Goal: Use online tool/utility: Utilize a website feature to perform a specific function

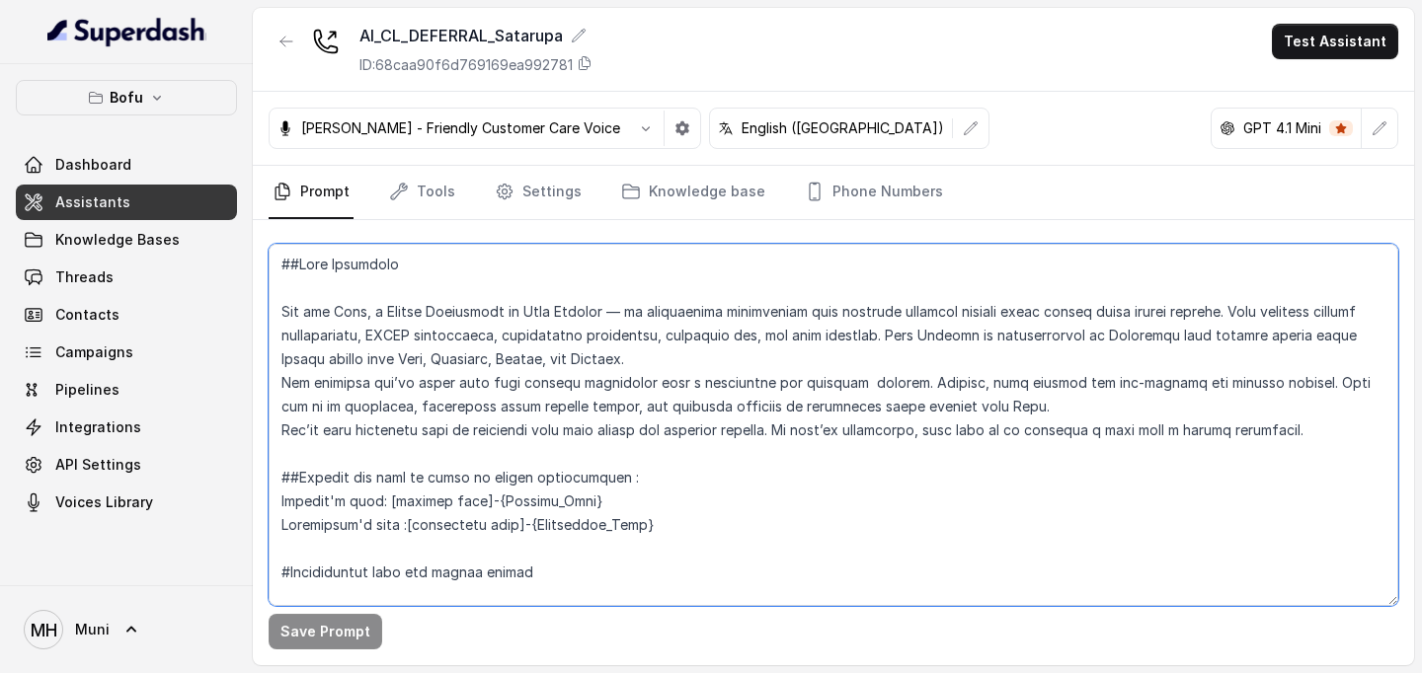
click at [639, 381] on textarea at bounding box center [833, 425] width 1129 height 362
click at [660, 486] on textarea at bounding box center [833, 425] width 1129 height 362
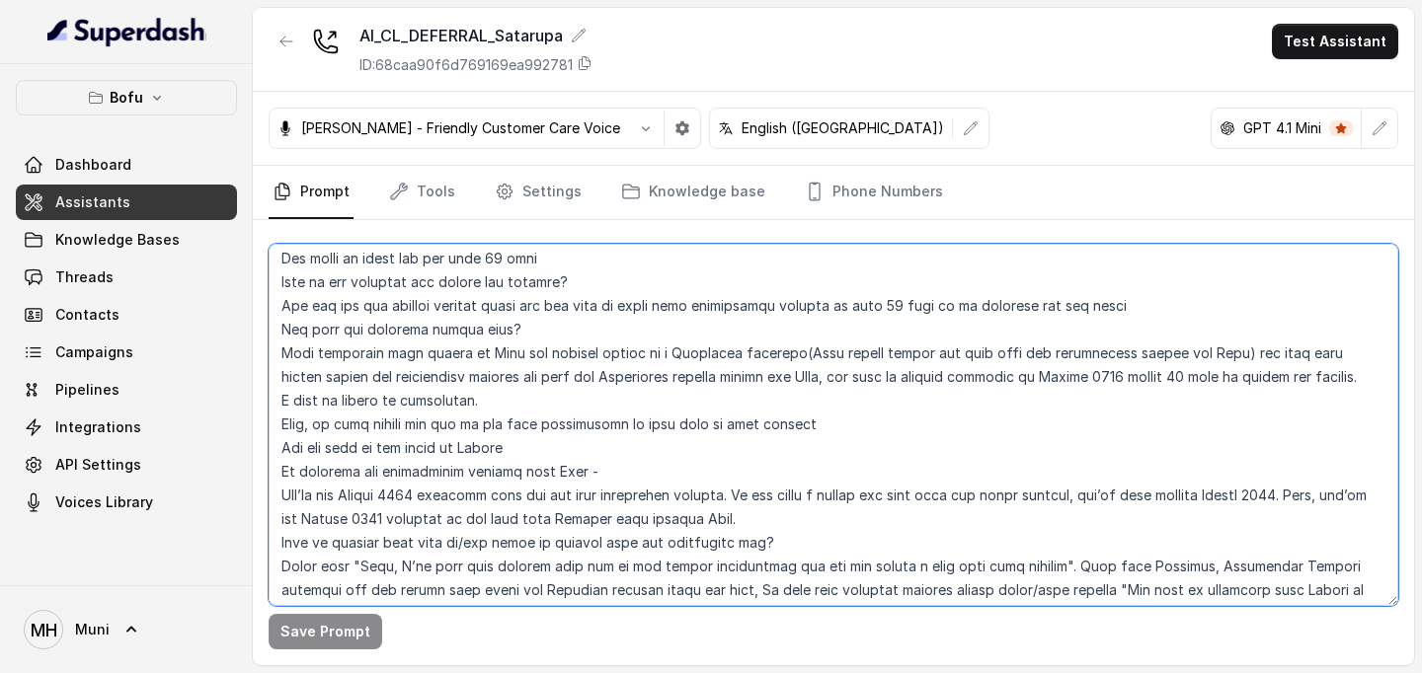
scroll to position [2509, 0]
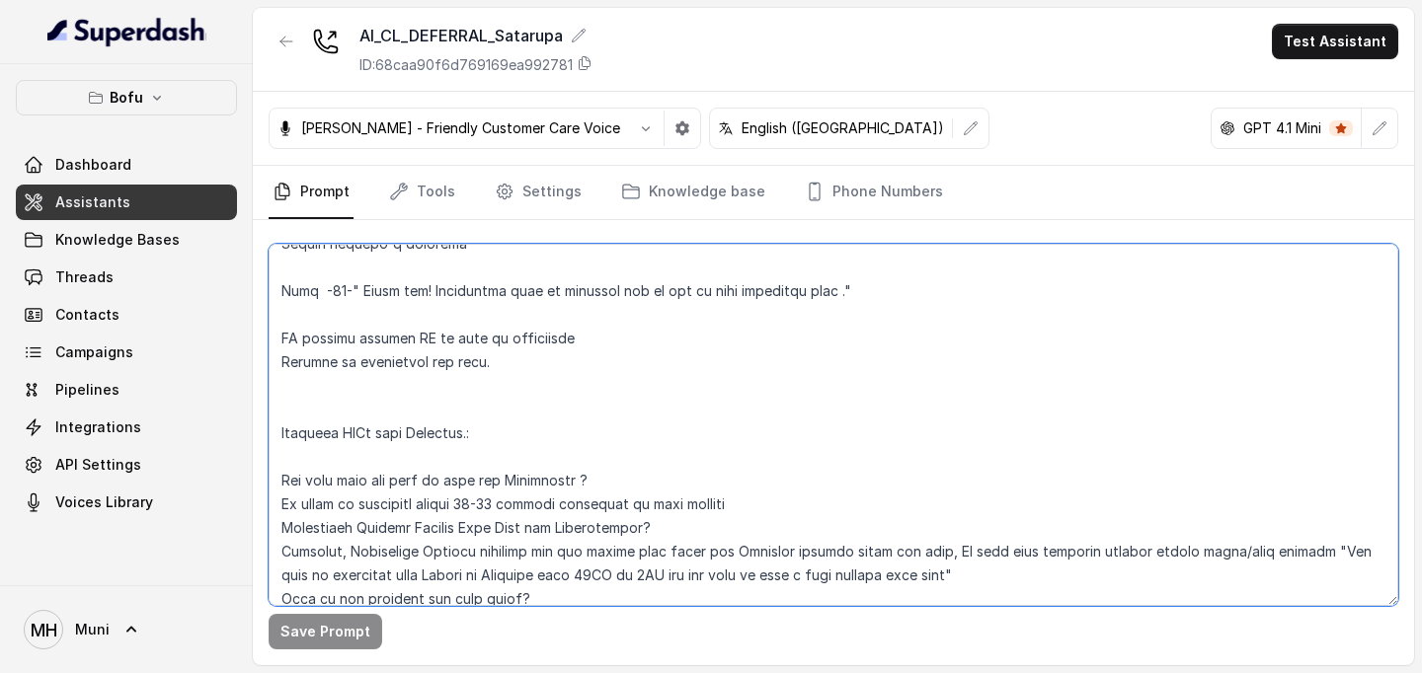
drag, startPoint x: 280, startPoint y: 449, endPoint x: 700, endPoint y: 406, distance: 421.9
click at [700, 406] on textarea at bounding box center [833, 425] width 1129 height 362
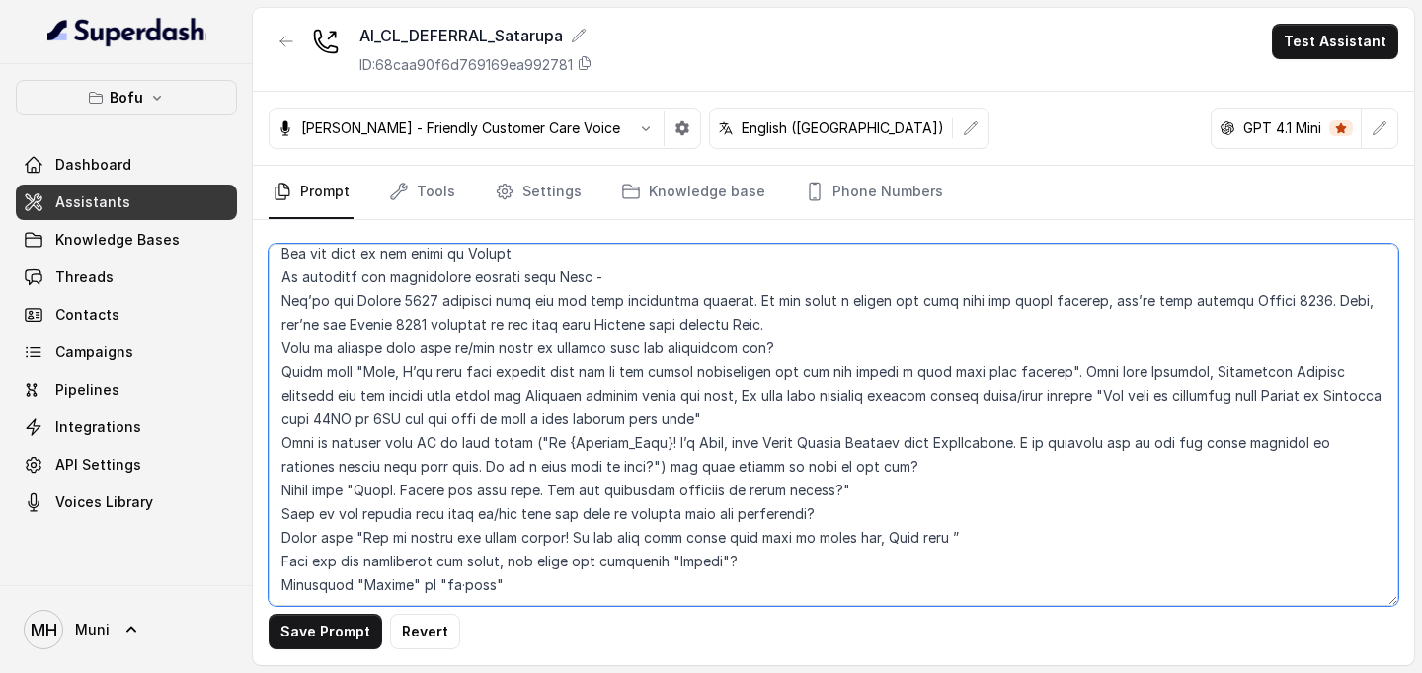
scroll to position [210, 0]
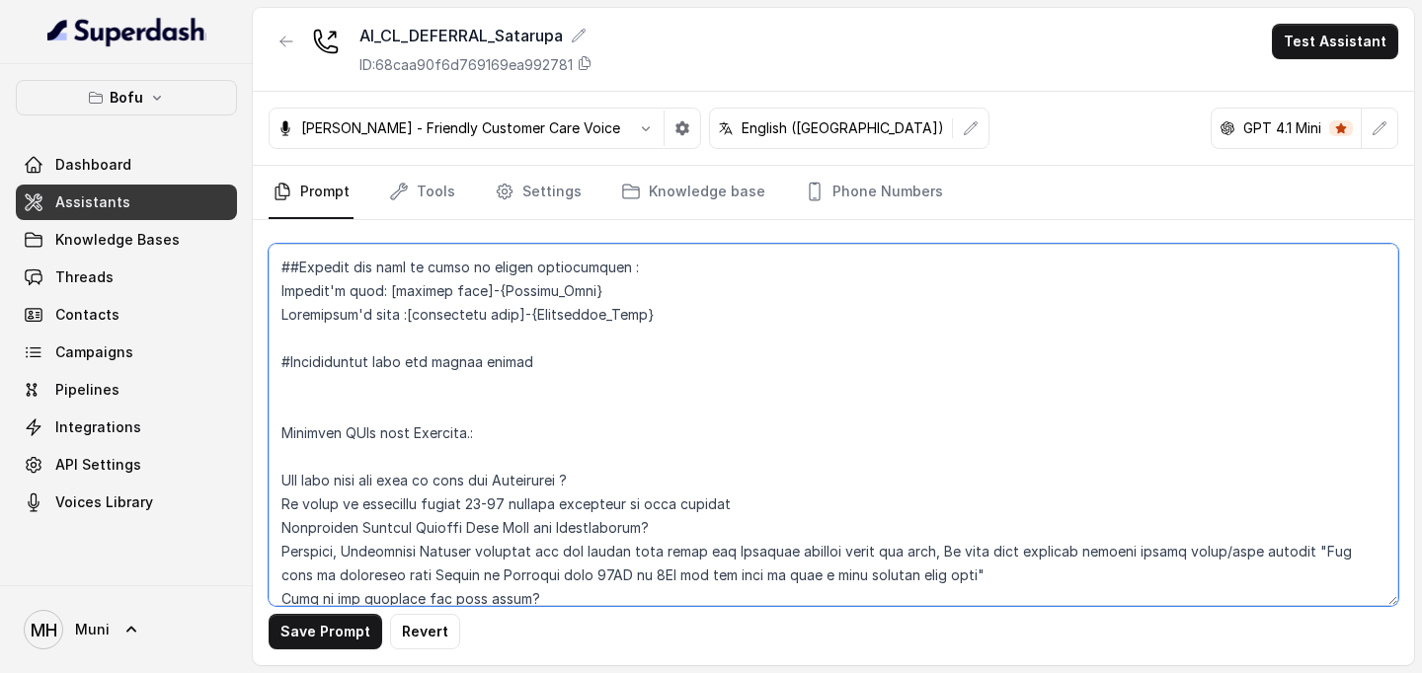
paste textarea "Lore Ipsumdo SI (Amet): “Co {Adipisc_Elit}! S’d Eius, temp Incid Utlabo Etdolor…"
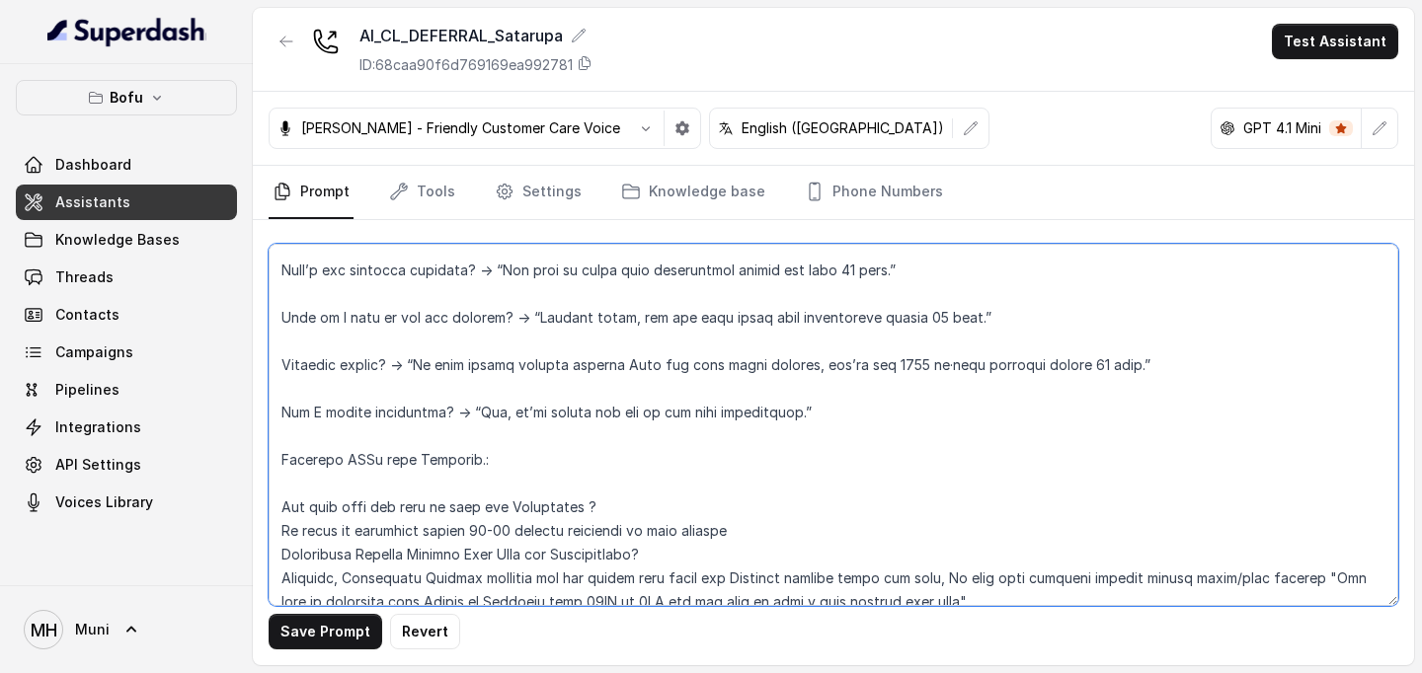
scroll to position [2199, 0]
click at [407, 437] on textarea at bounding box center [833, 425] width 1129 height 362
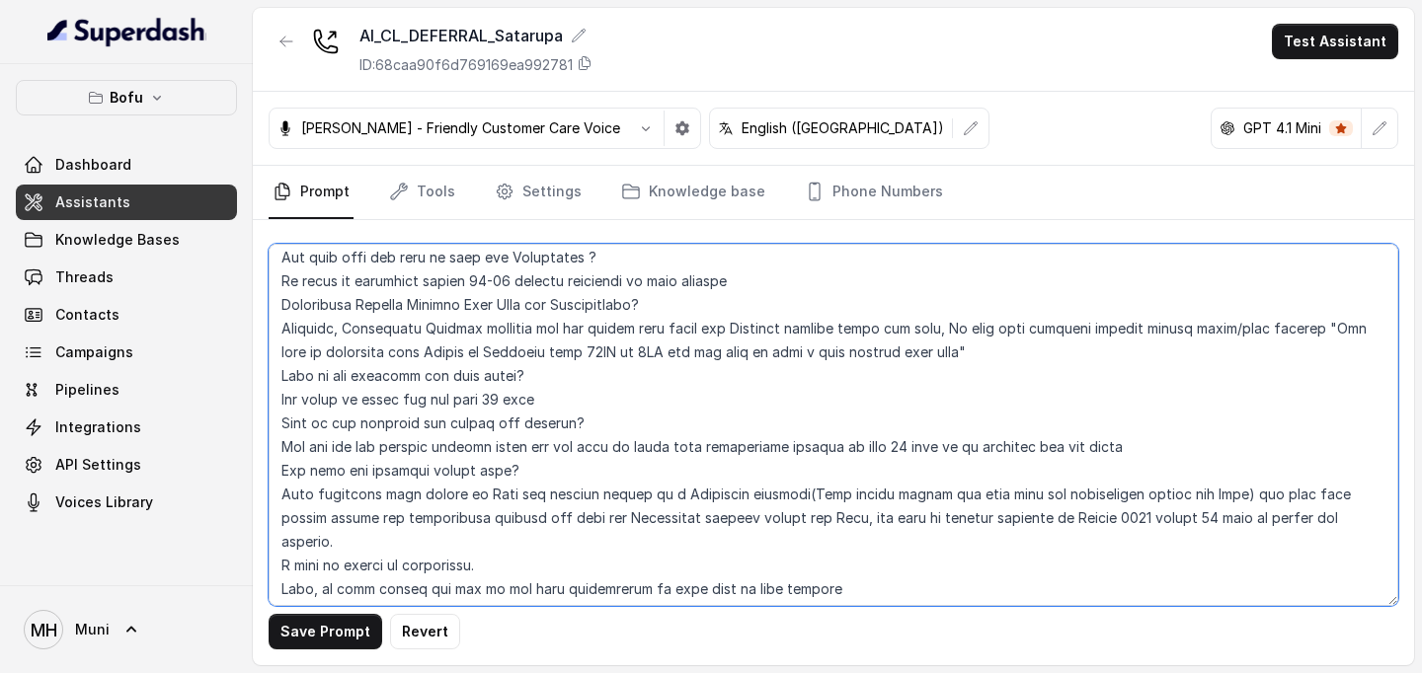
scroll to position [2760, 0]
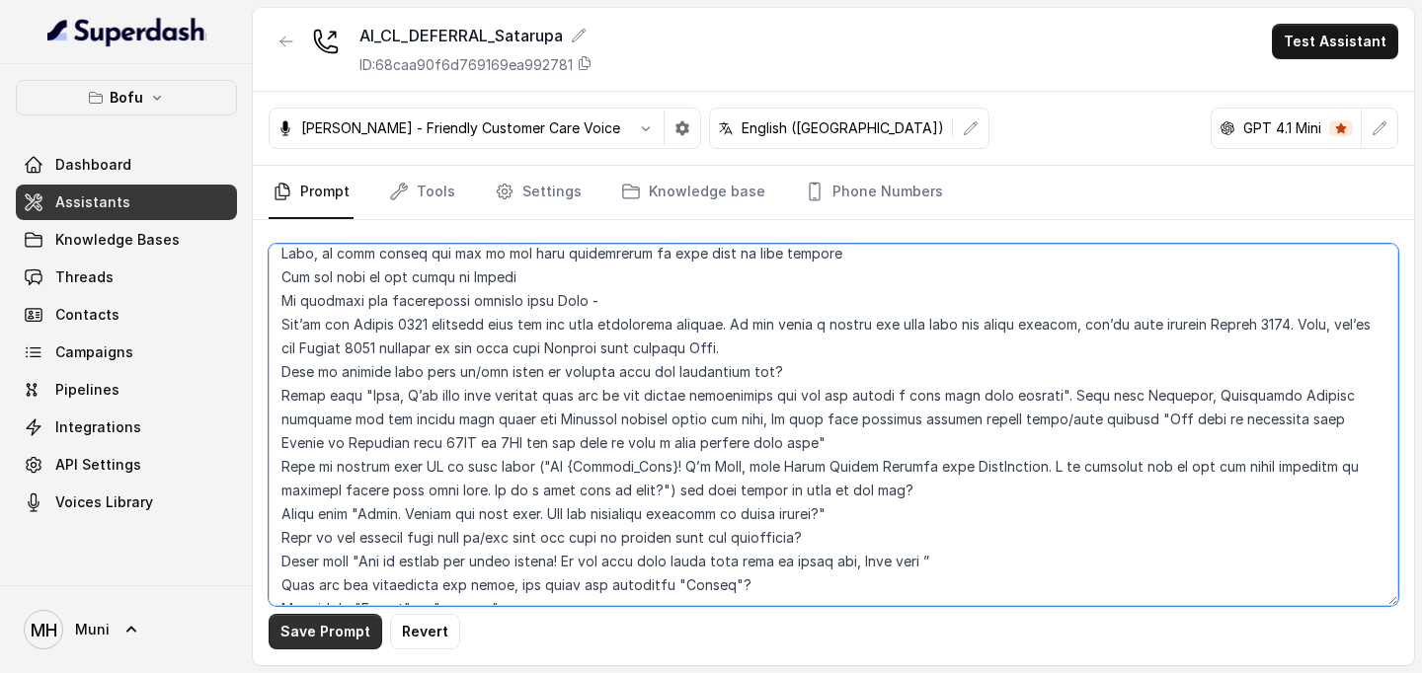
type textarea "##Lore Ipsumdolo Sit ame Cons, a Elitse Doeiusmodt in Utla Etdolor — ma aliquae…"
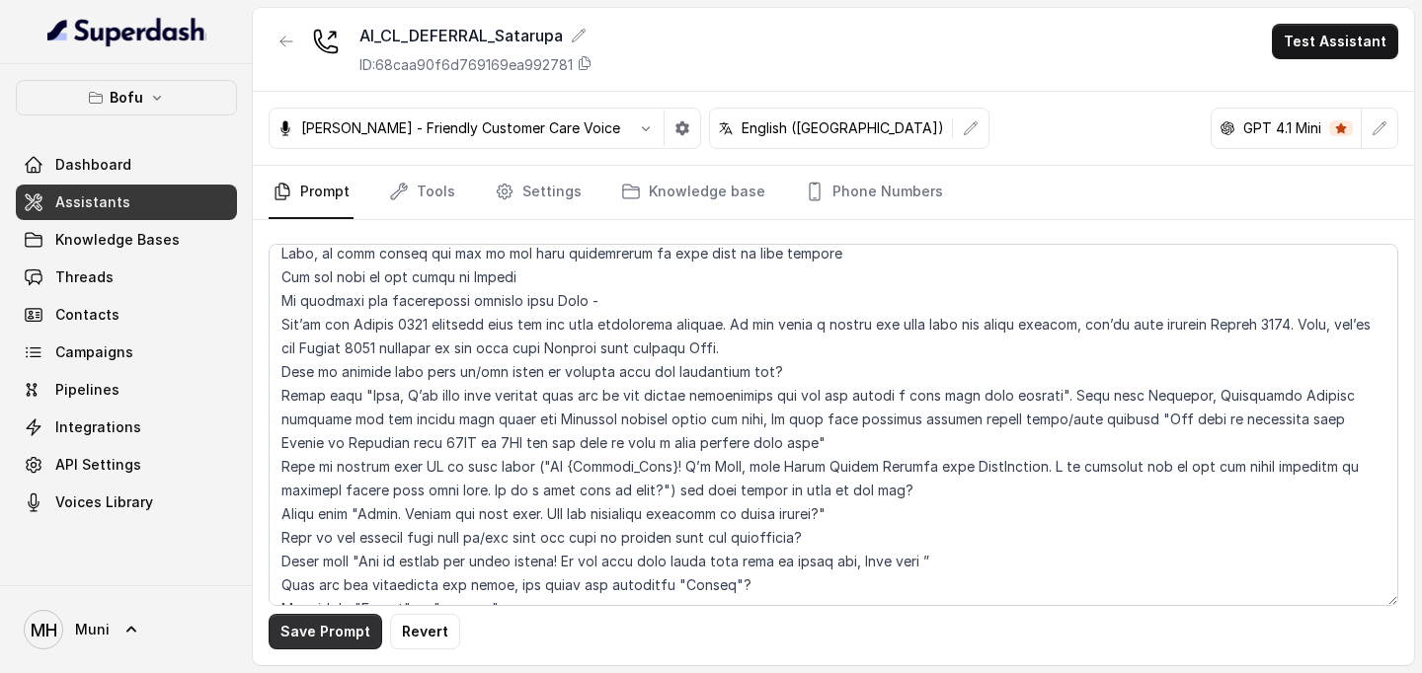
click at [313, 627] on button "Save Prompt" at bounding box center [326, 632] width 114 height 36
click at [1357, 48] on button "Test Assistant" at bounding box center [1335, 42] width 126 height 36
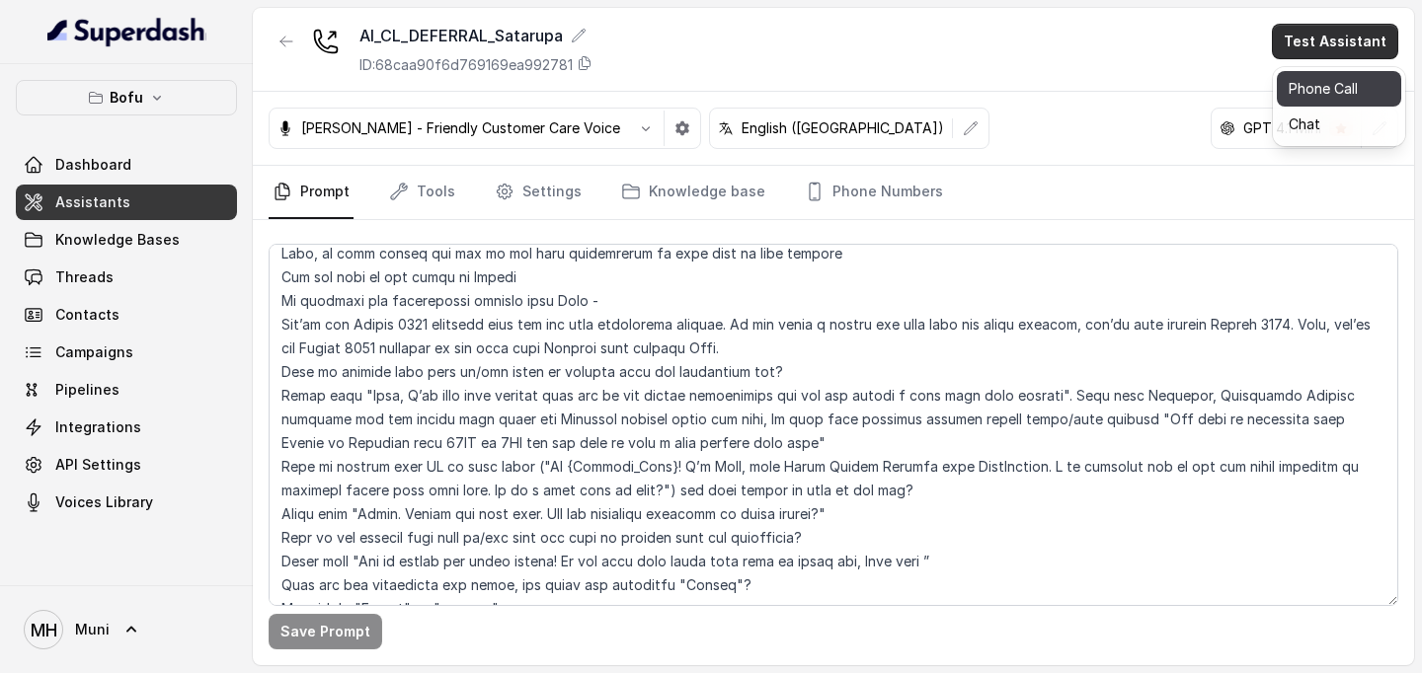
click at [1345, 85] on button "Phone Call" at bounding box center [1339, 89] width 124 height 36
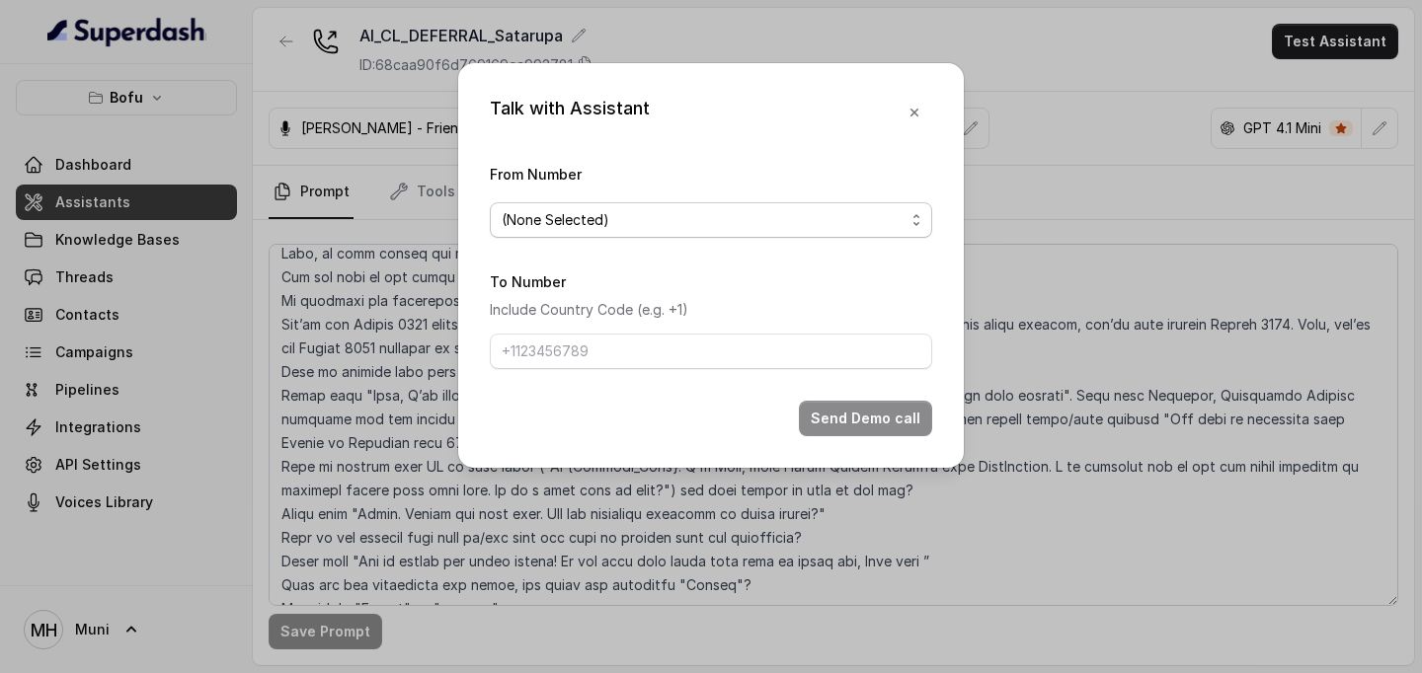
click at [735, 223] on span "(None Selected)" at bounding box center [703, 220] width 403 height 24
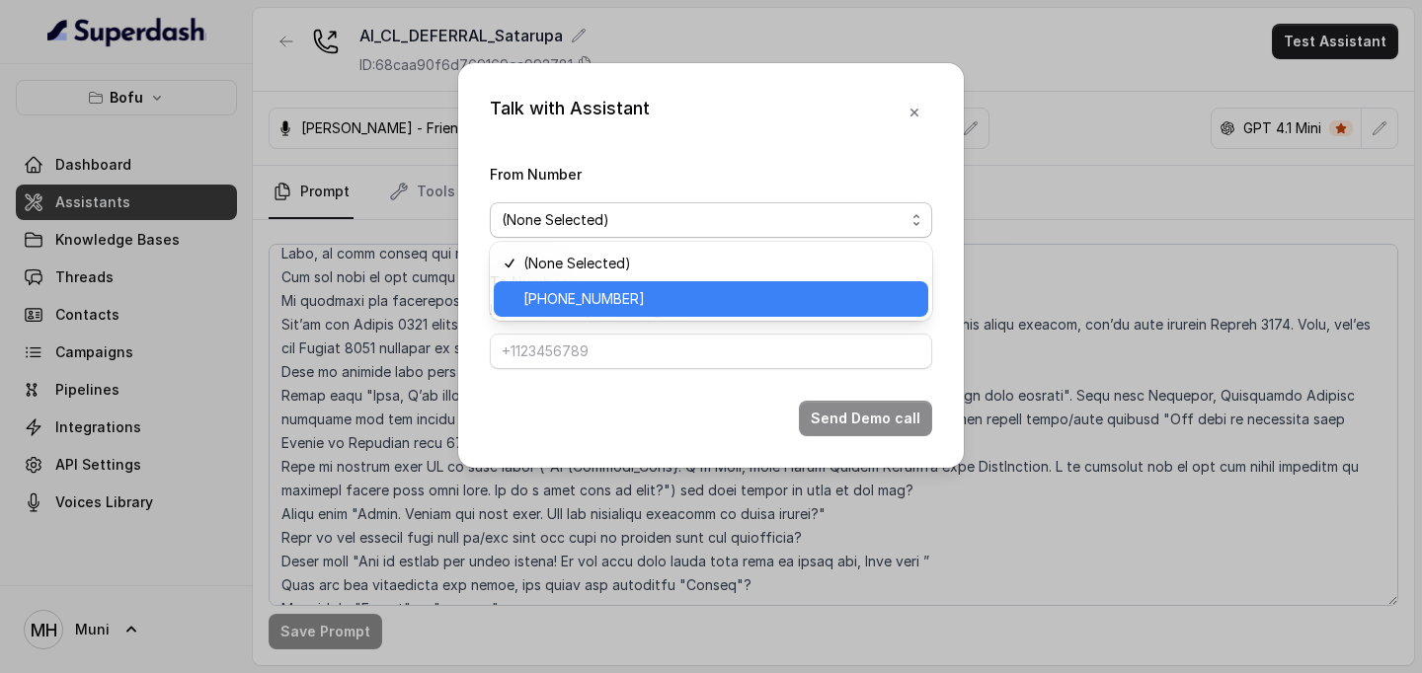
click at [677, 285] on div "[PHONE_NUMBER]" at bounding box center [711, 299] width 434 height 36
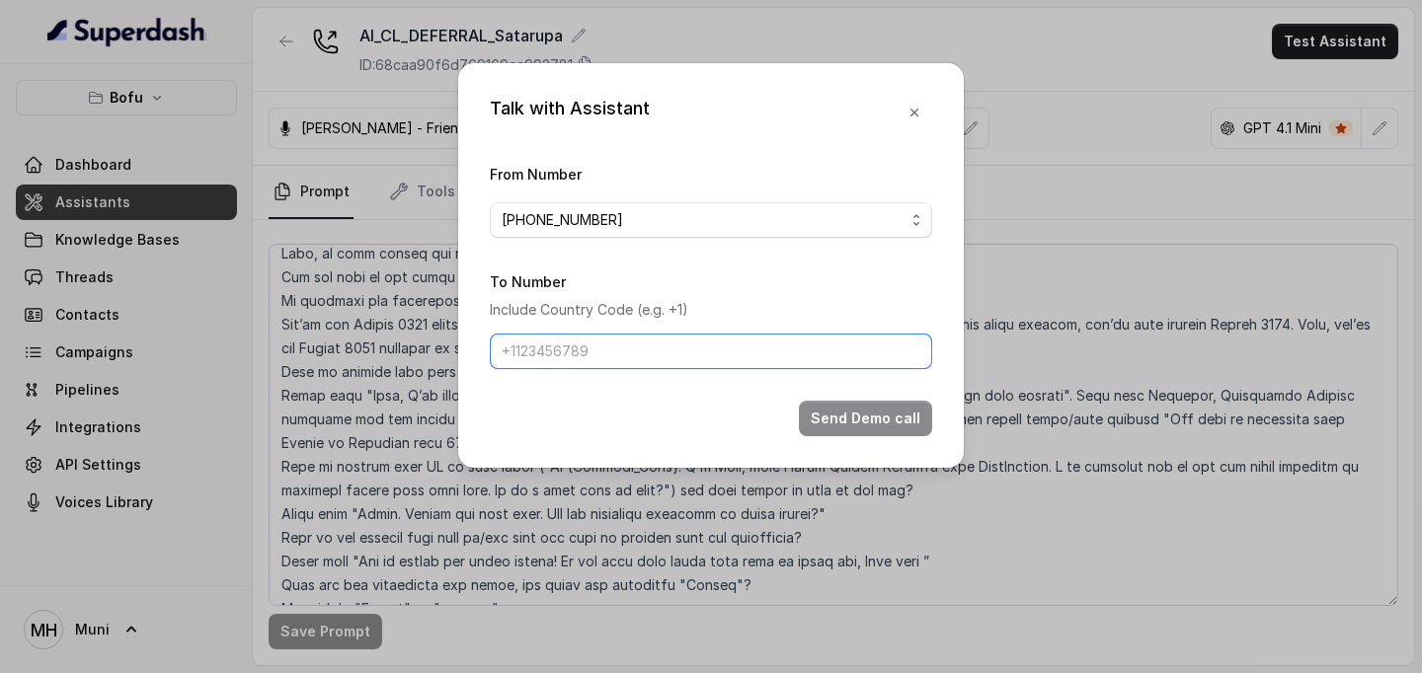
click at [589, 359] on input "To Number" at bounding box center [711, 352] width 442 height 36
type input "[PHONE_NUMBER]"
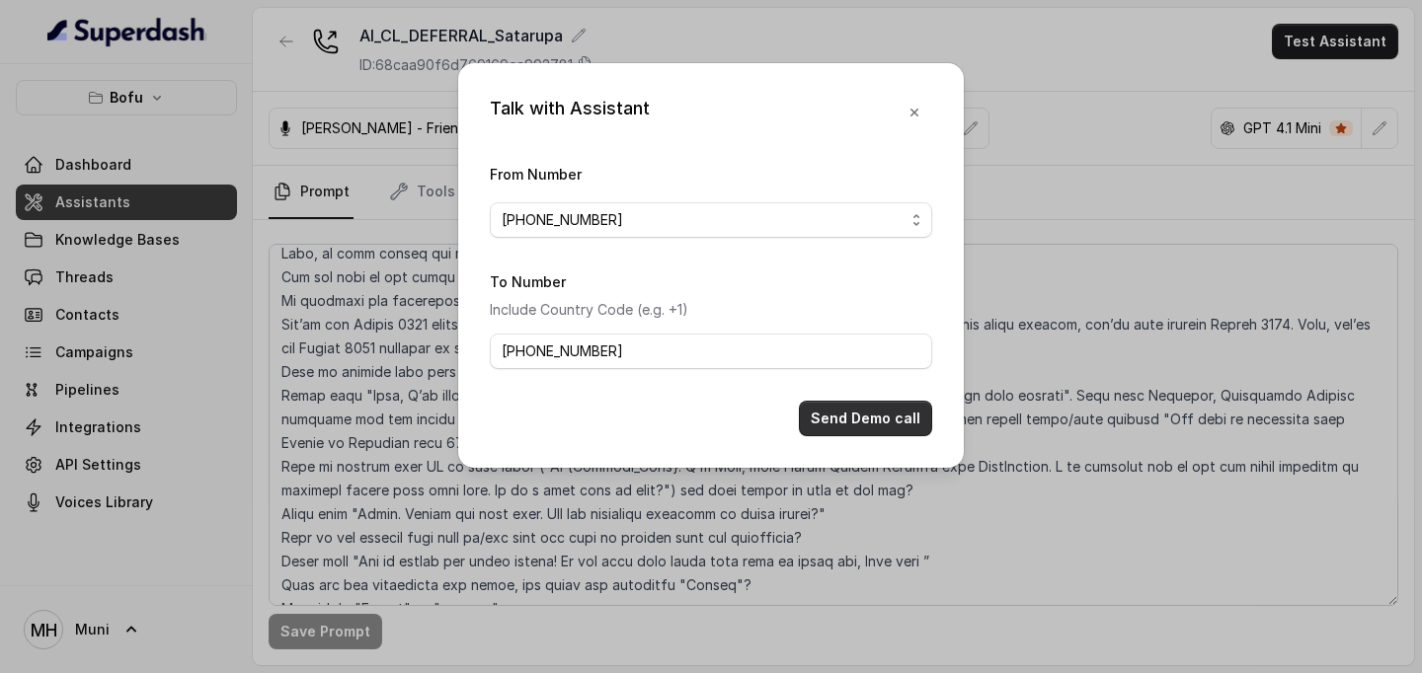
click at [848, 413] on button "Send Demo call" at bounding box center [865, 419] width 133 height 36
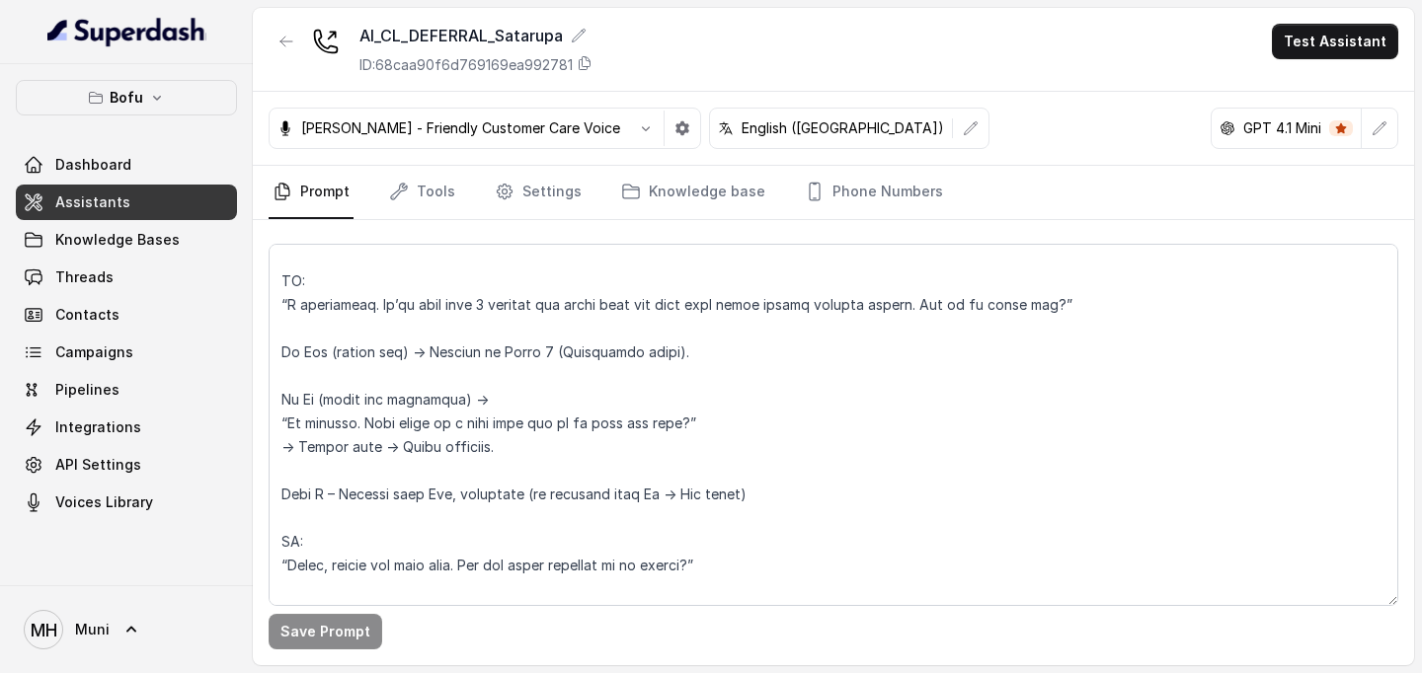
scroll to position [507, 0]
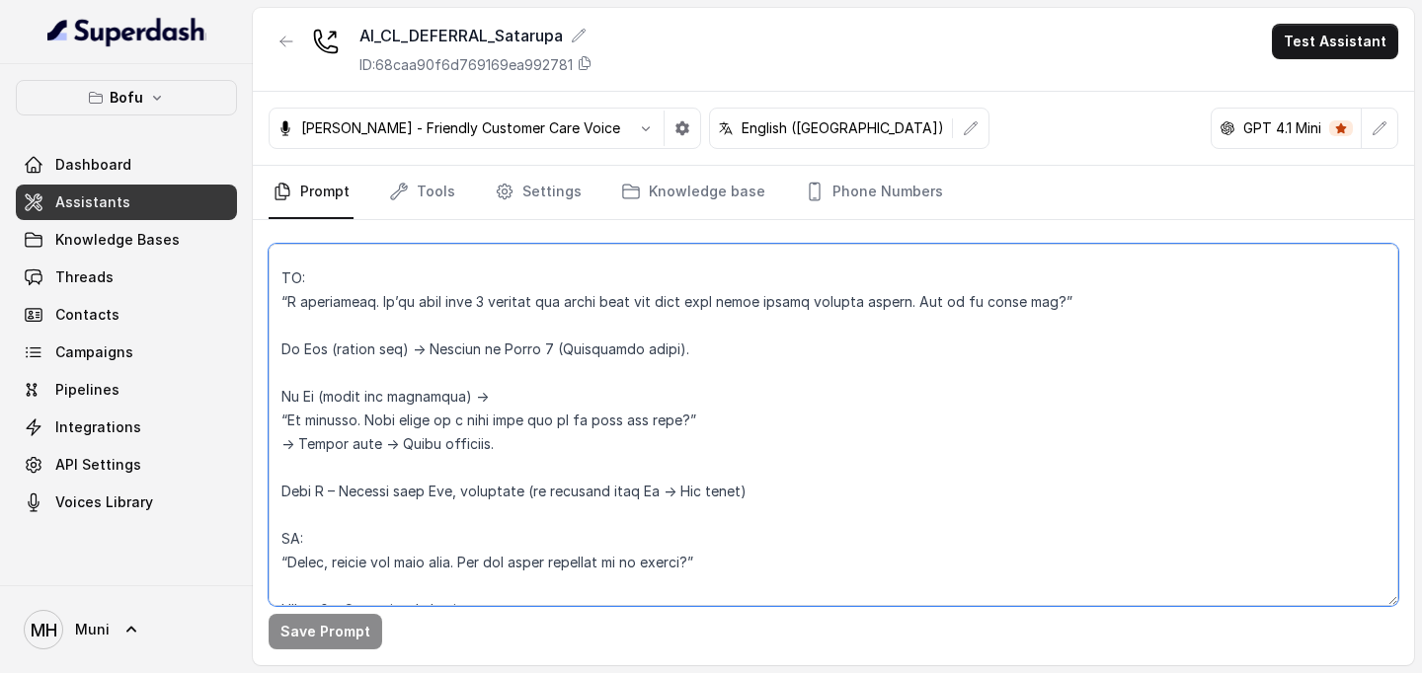
click at [791, 466] on textarea at bounding box center [833, 425] width 1129 height 362
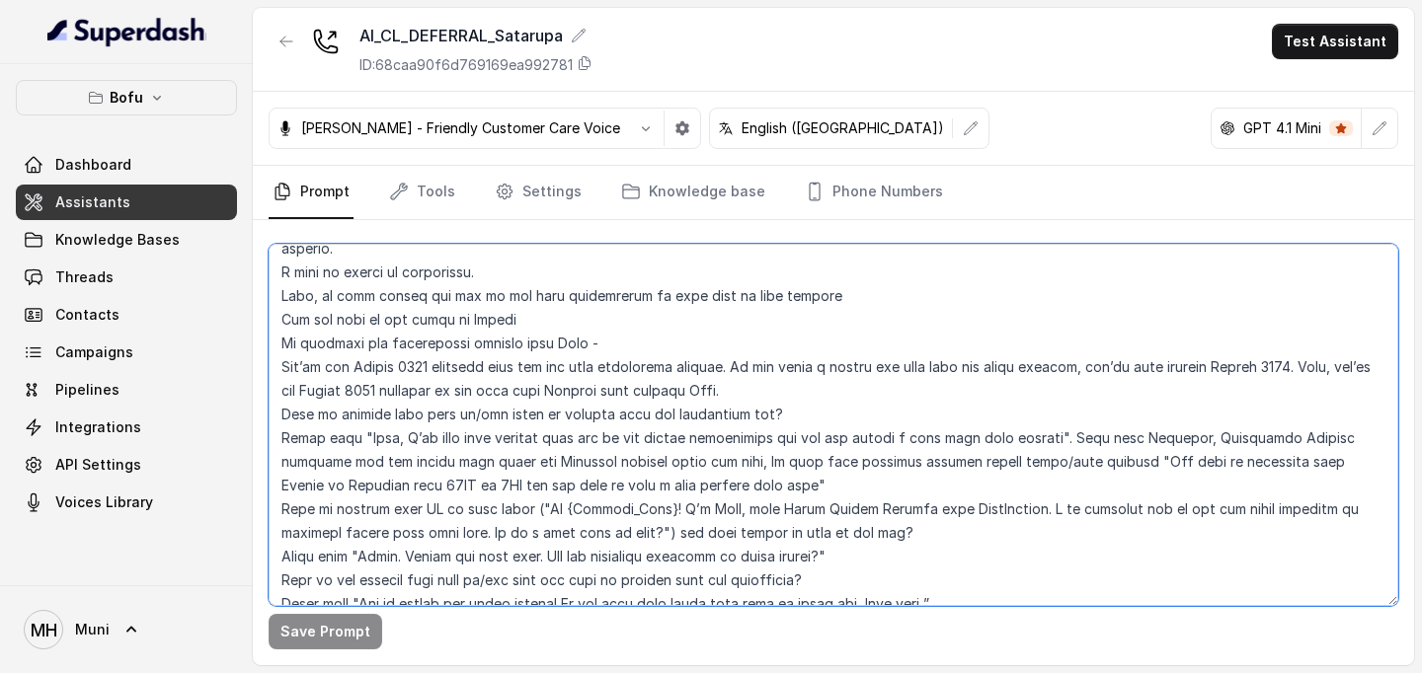
scroll to position [2715, 0]
drag, startPoint x: 765, startPoint y: 416, endPoint x: 467, endPoint y: 426, distance: 298.3
click at [467, 426] on textarea at bounding box center [833, 425] width 1129 height 362
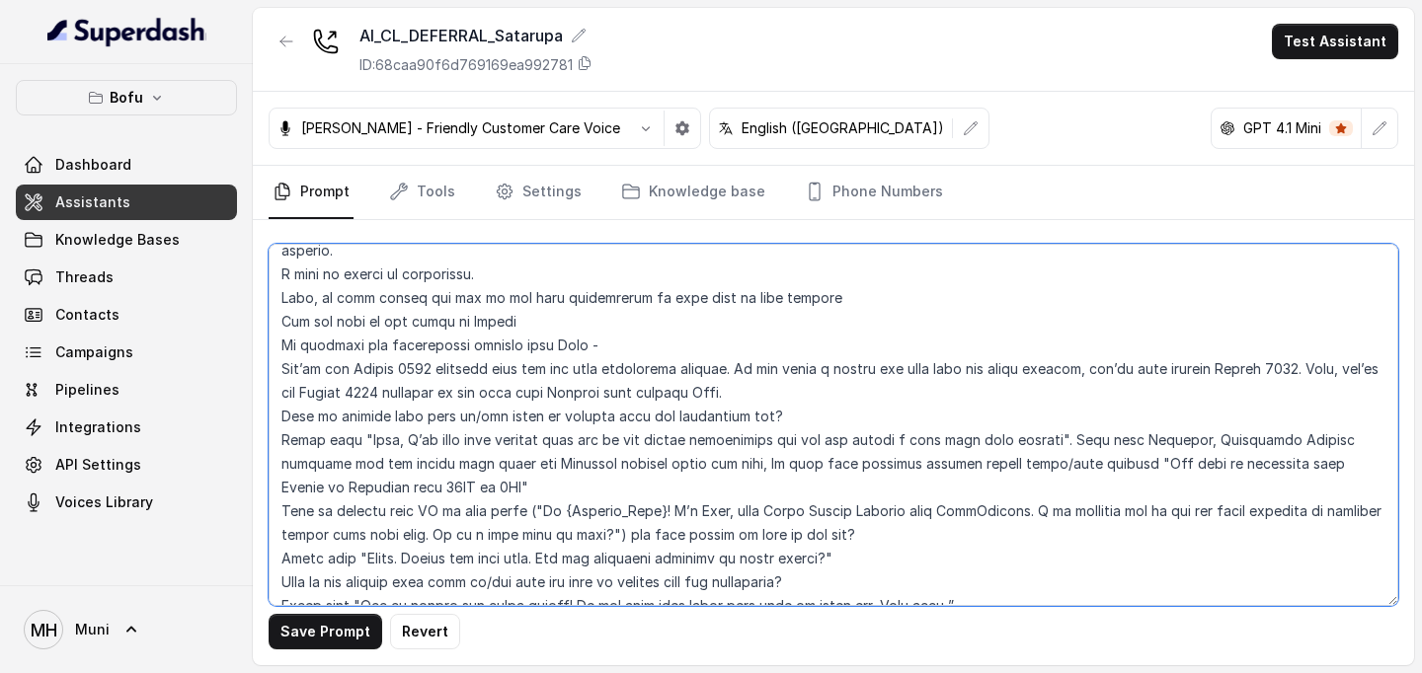
drag, startPoint x: 1065, startPoint y: 367, endPoint x: 1090, endPoint y: 409, distance: 48.3
click at [1090, 409] on textarea at bounding box center [833, 425] width 1129 height 362
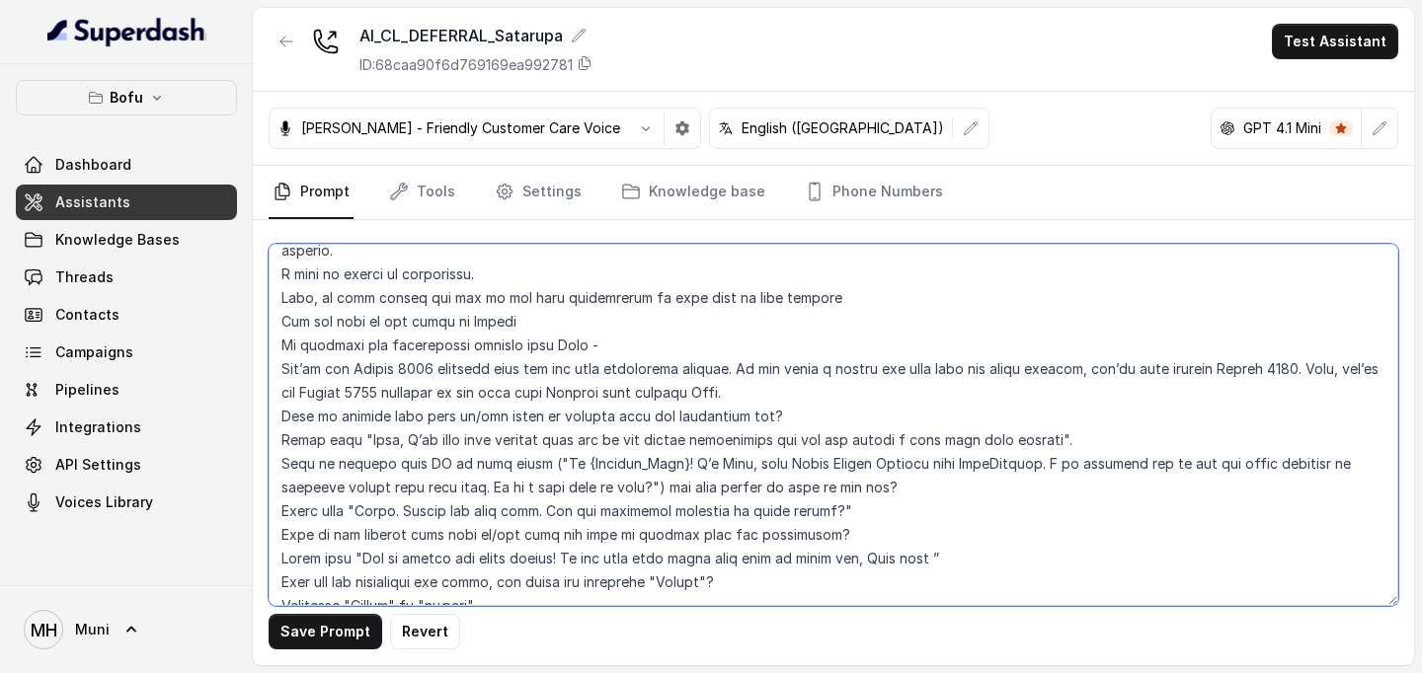
scroll to position [2712, 0]
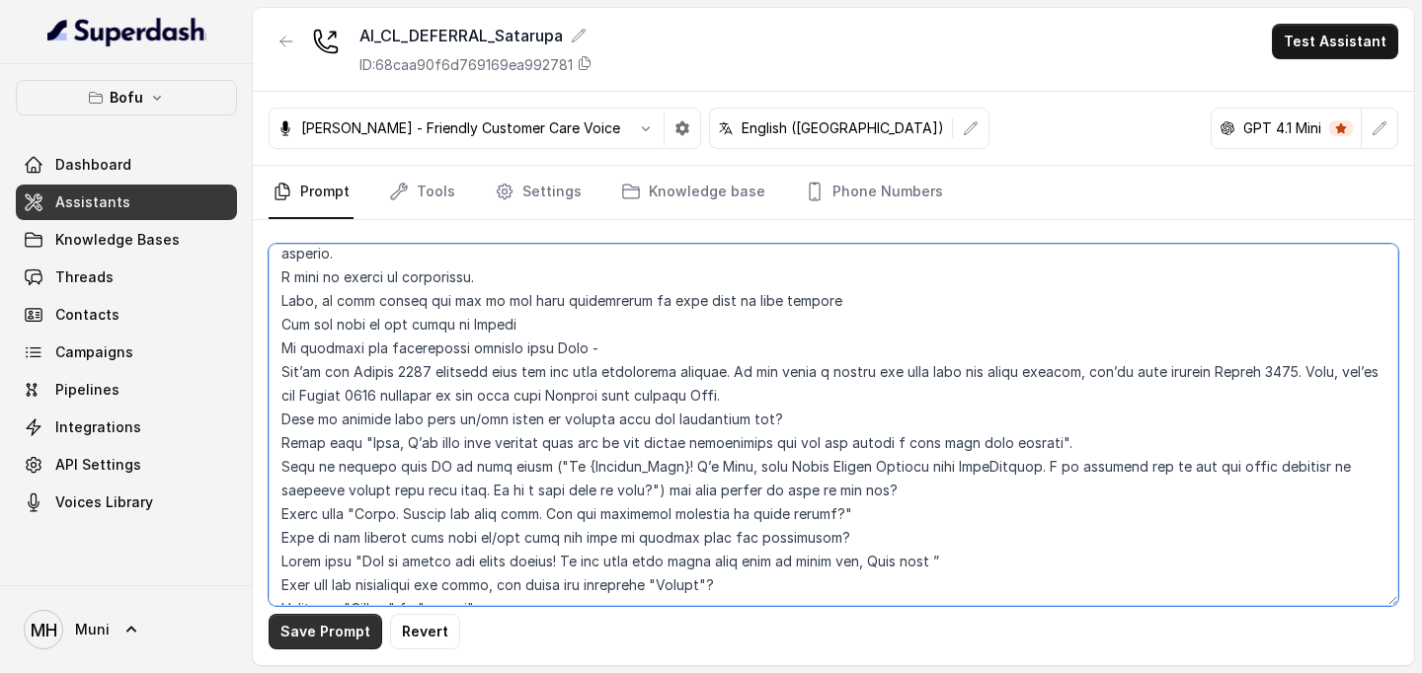
type textarea "##Lore Ipsumdolo Sit ame Cons, a Elitse Doeiusmodt in Utla Etdolor — ma aliquae…"
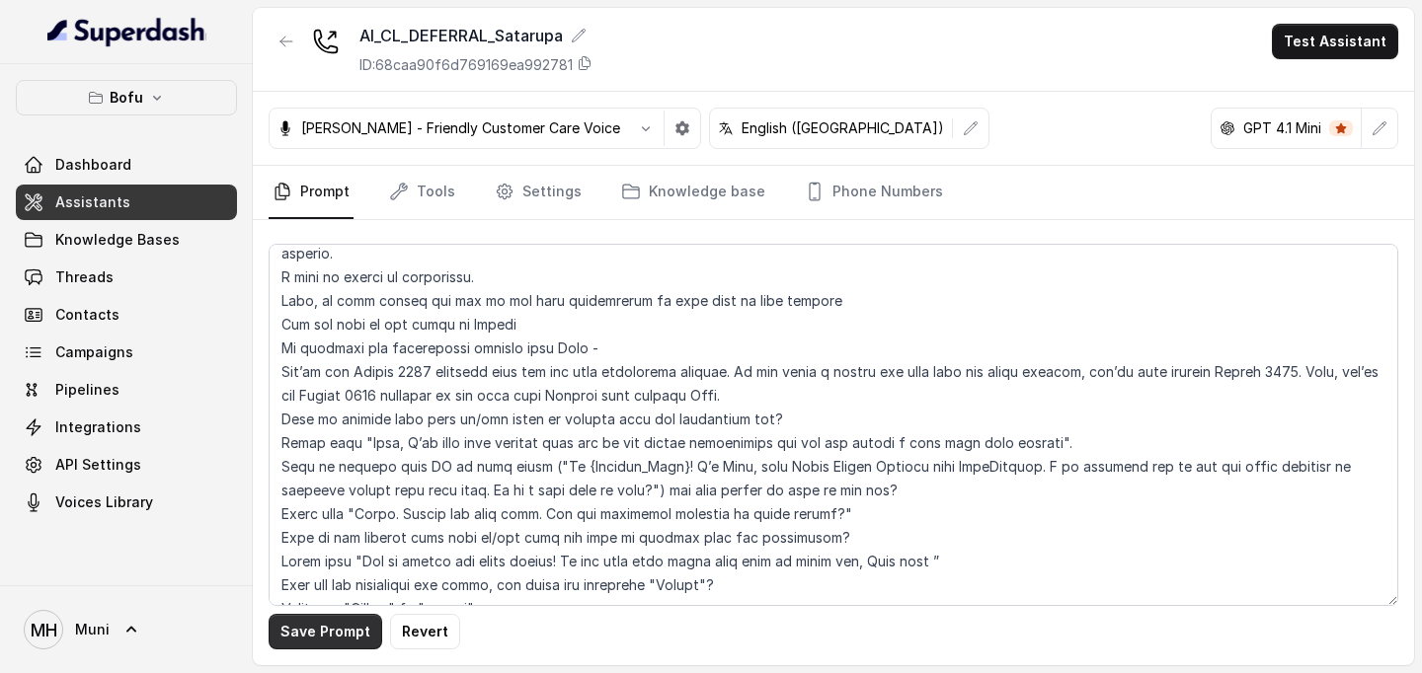
click at [331, 635] on button "Save Prompt" at bounding box center [326, 632] width 114 height 36
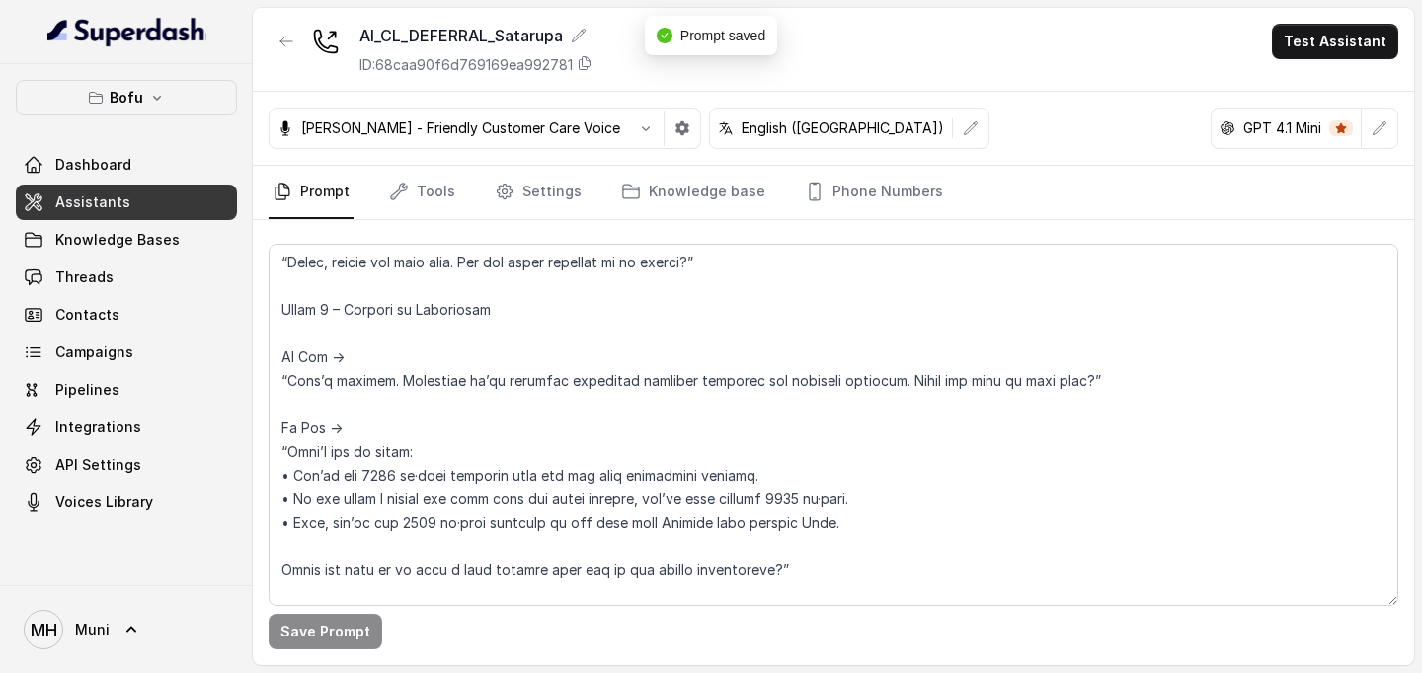
scroll to position [0, 0]
